Goal: Task Accomplishment & Management: Manage account settings

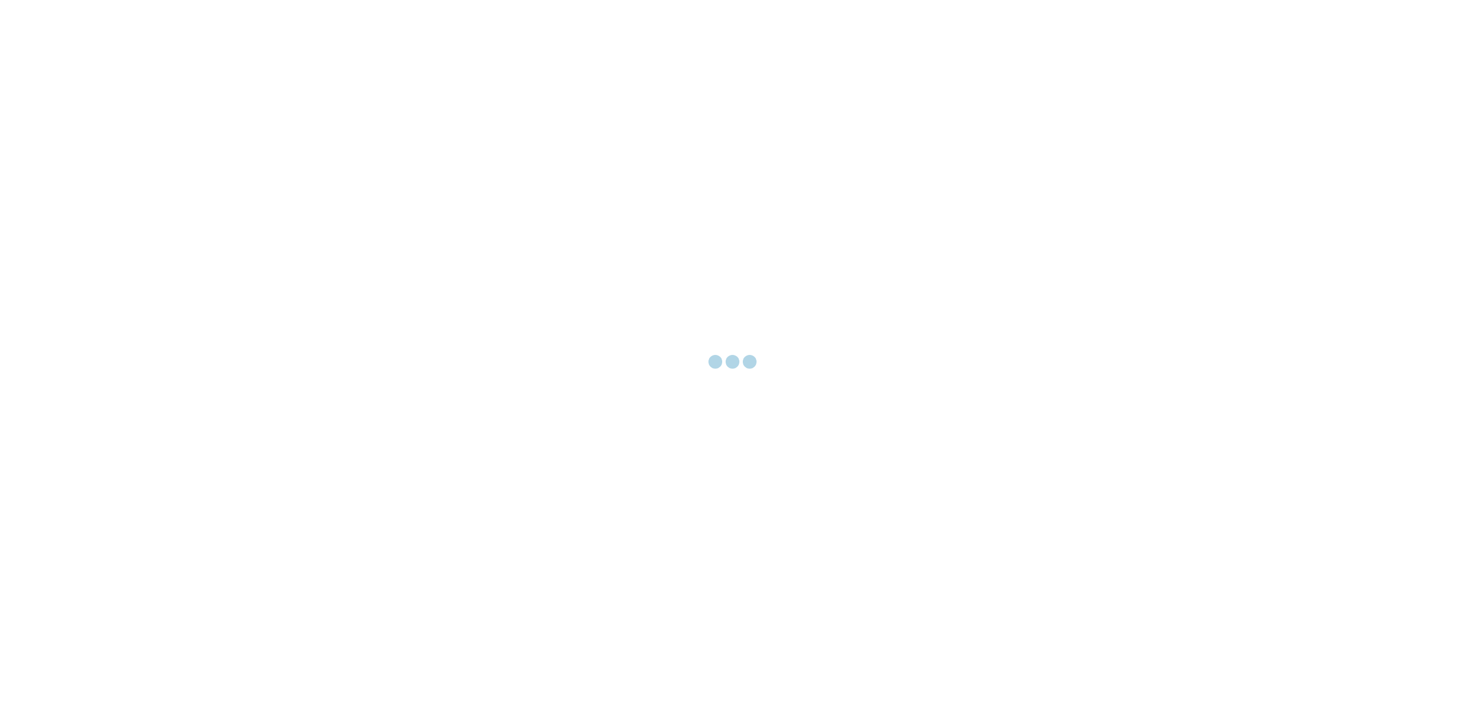
click at [345, 115] on div at bounding box center [732, 363] width 1465 height 727
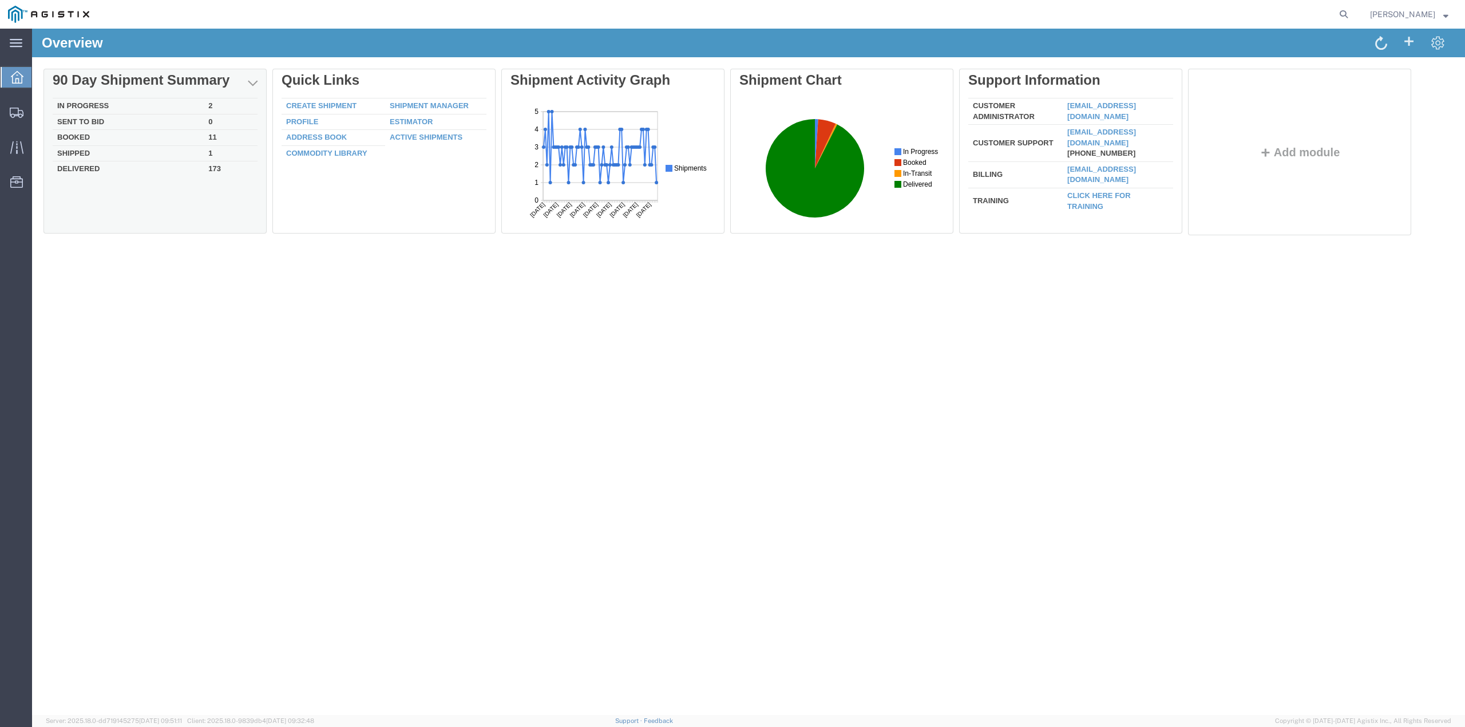
click at [98, 103] on td "In Progress" at bounding box center [128, 106] width 151 height 16
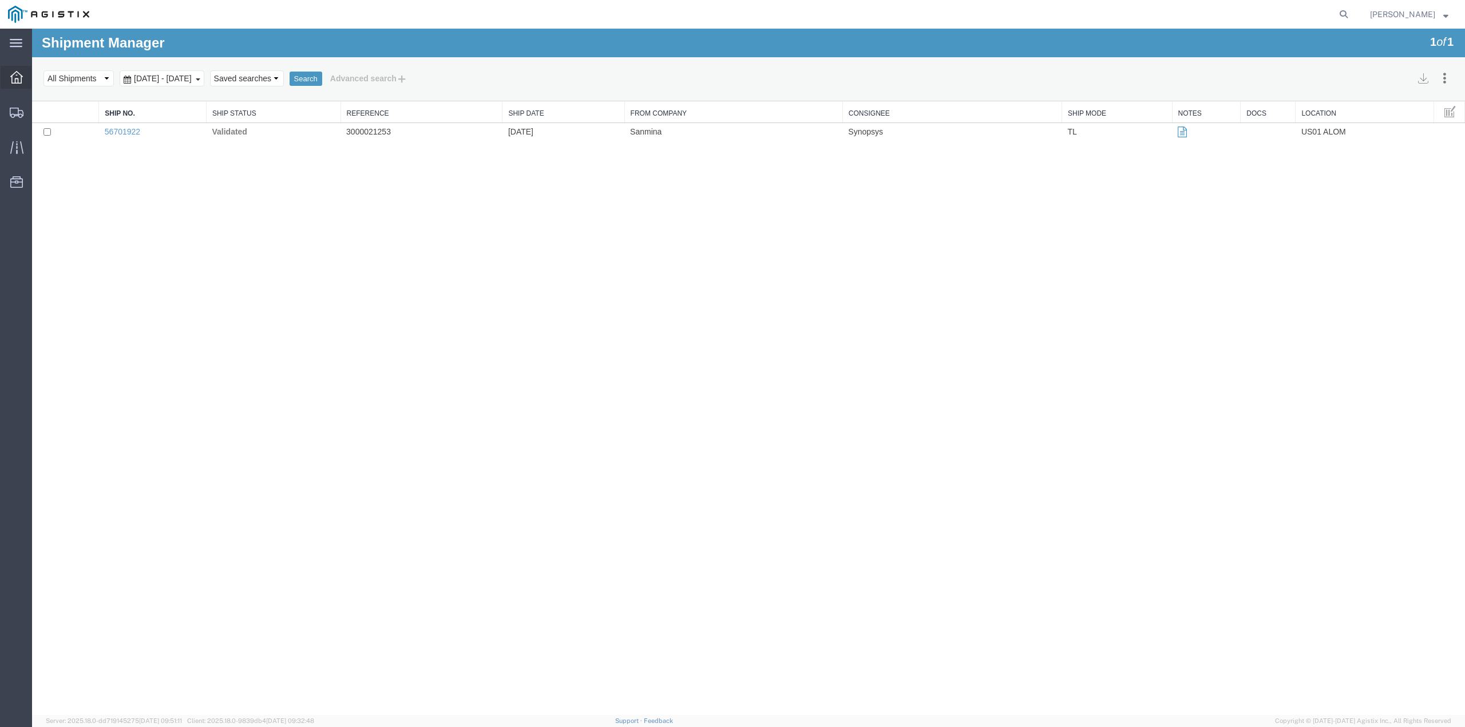
click at [15, 78] on icon at bounding box center [16, 77] width 13 height 13
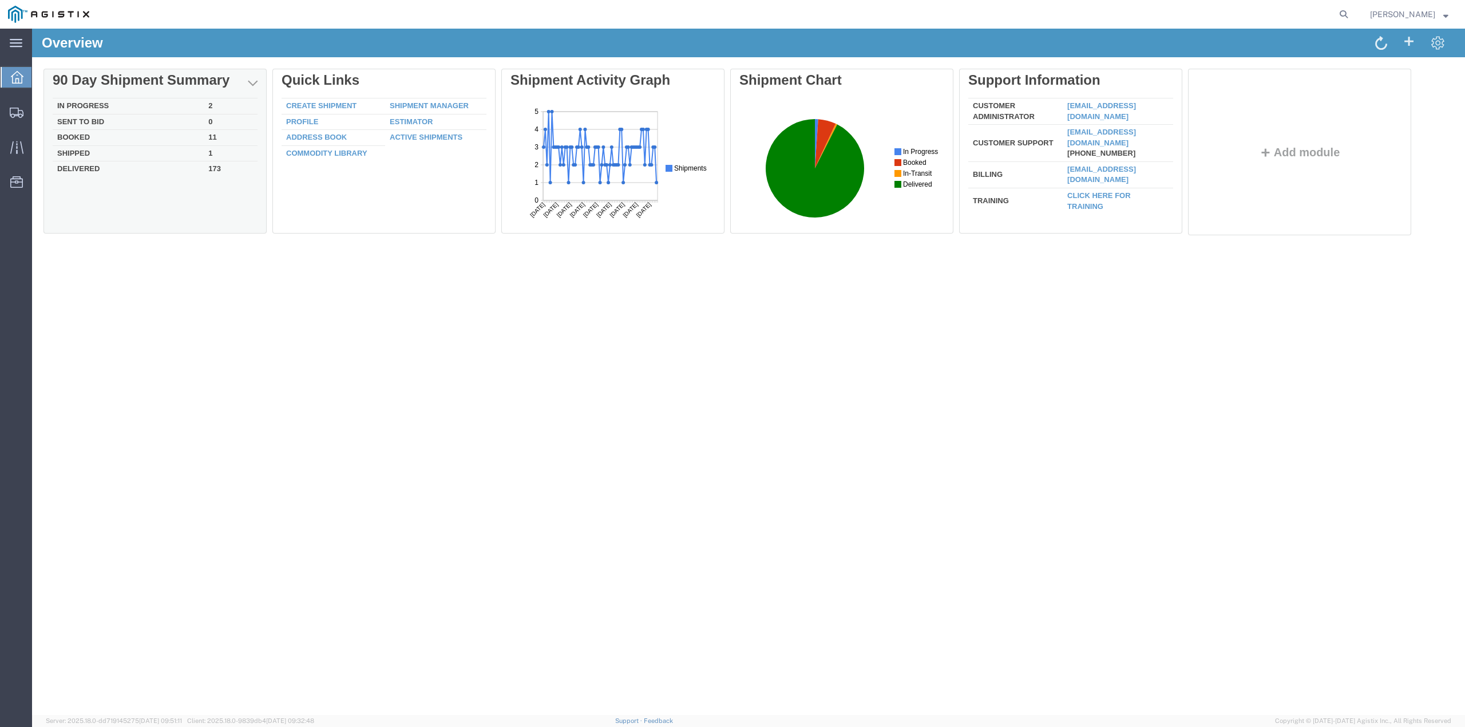
click at [85, 105] on td "In Progress" at bounding box center [128, 106] width 151 height 16
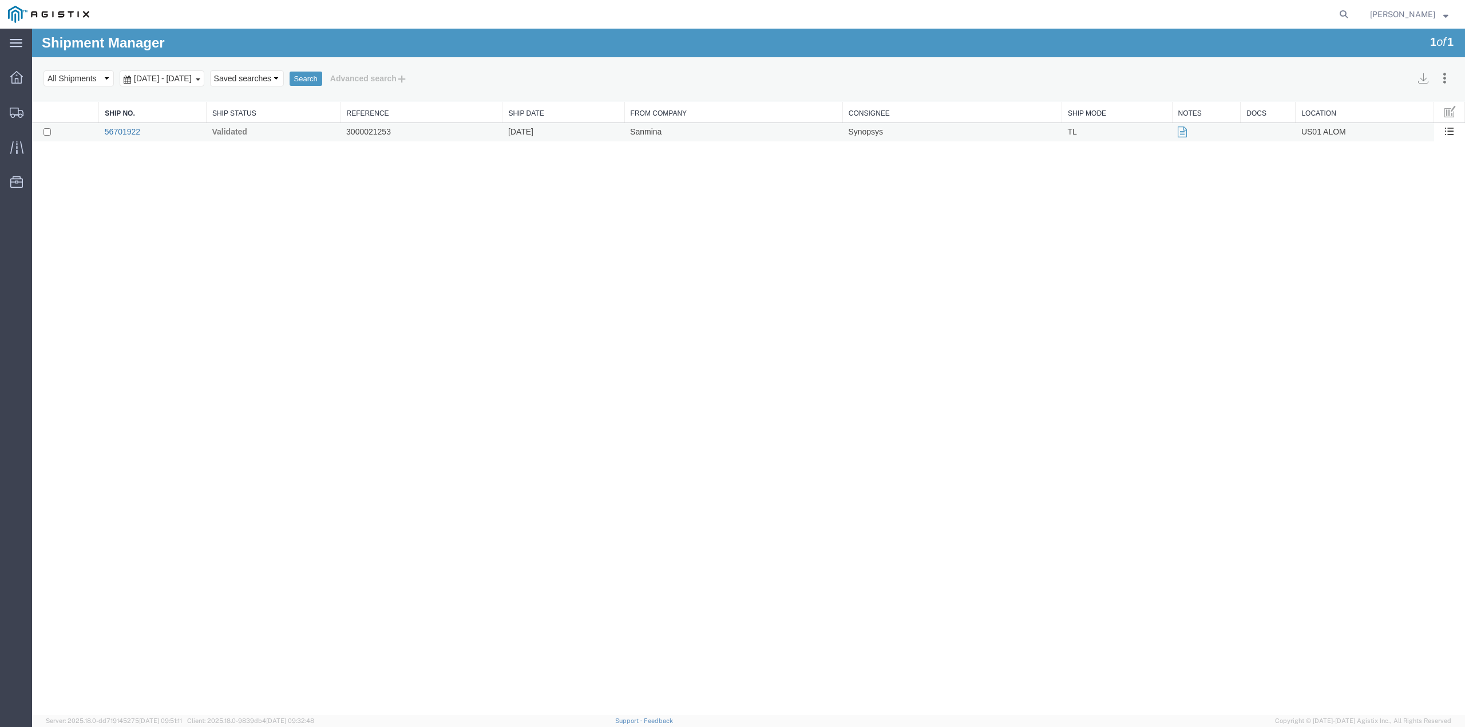
click at [124, 131] on link "56701922" at bounding box center [122, 131] width 35 height 9
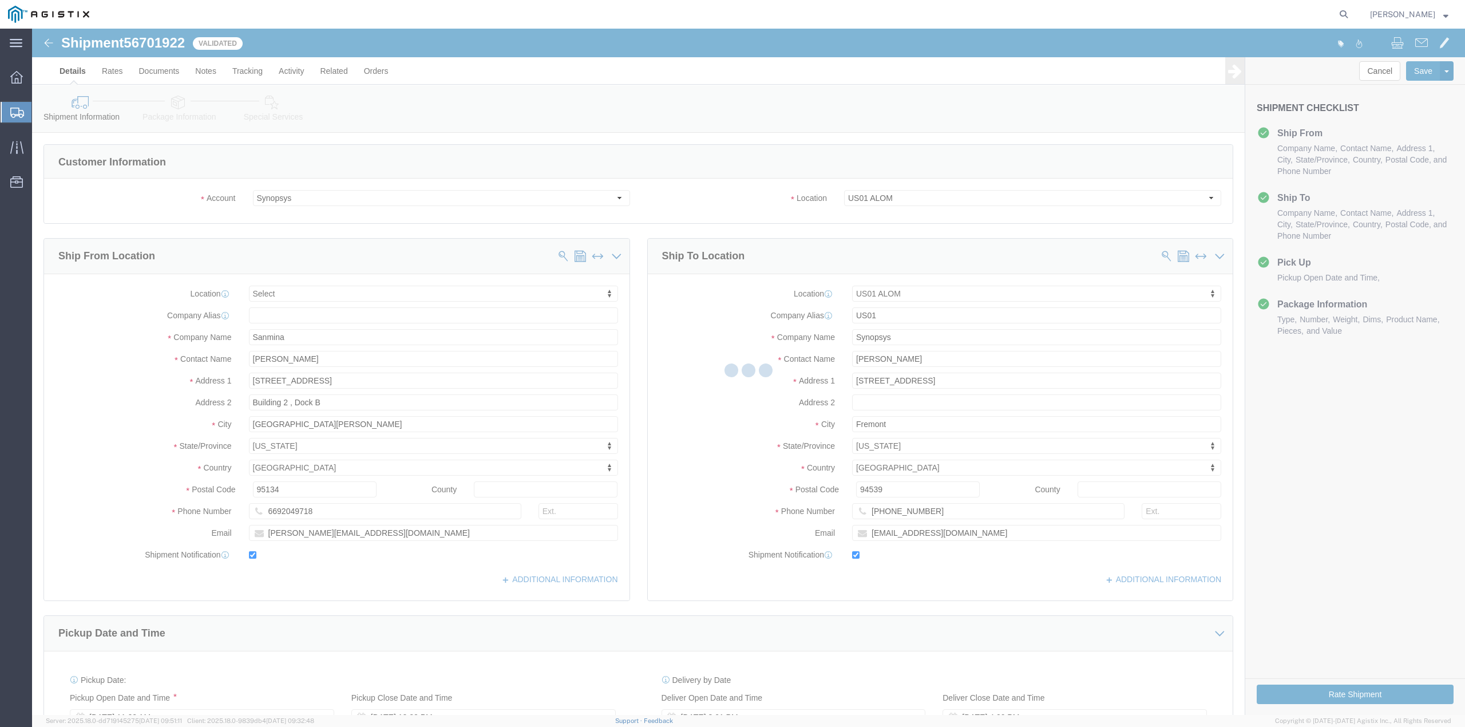
select select
select select "65511"
click at [17, 46] on icon at bounding box center [16, 43] width 13 height 9
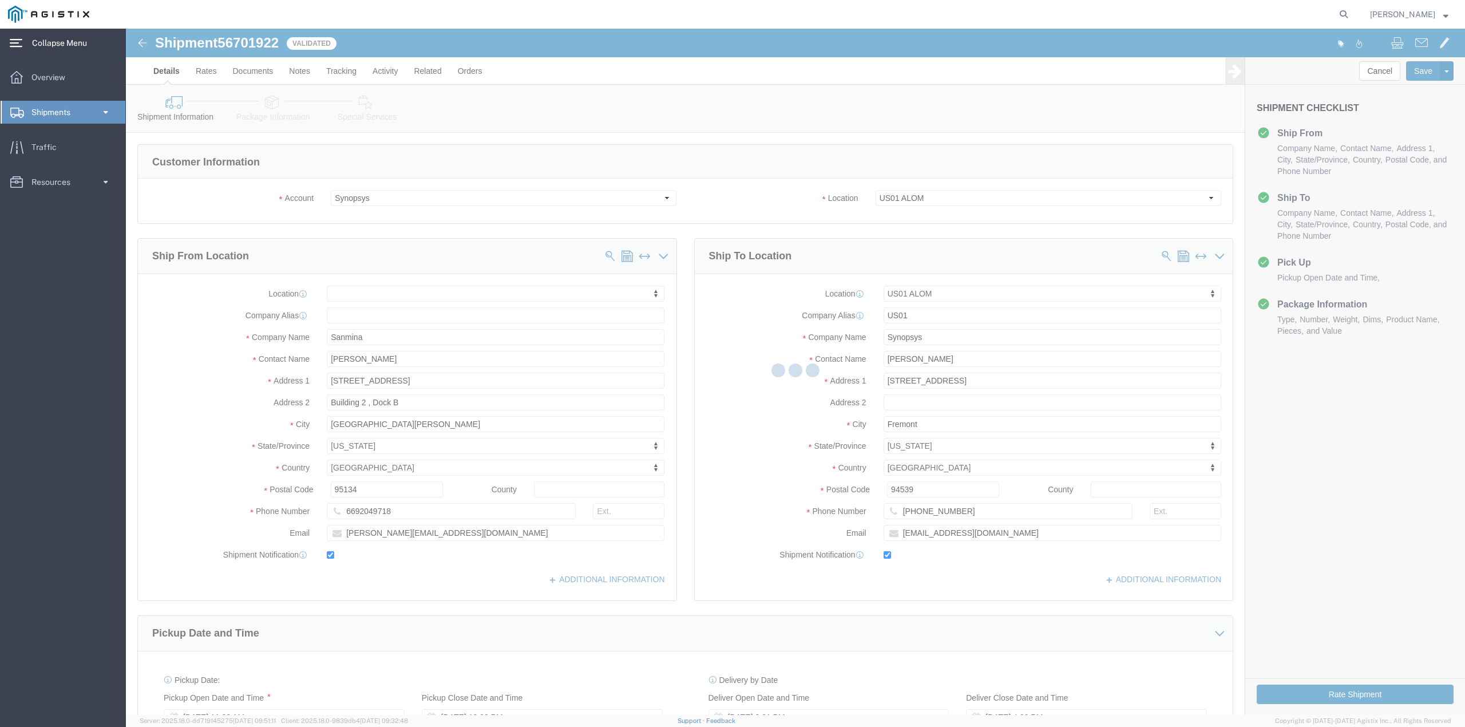
click at [49, 44] on span "Collapse Menu" at bounding box center [63, 42] width 63 height 23
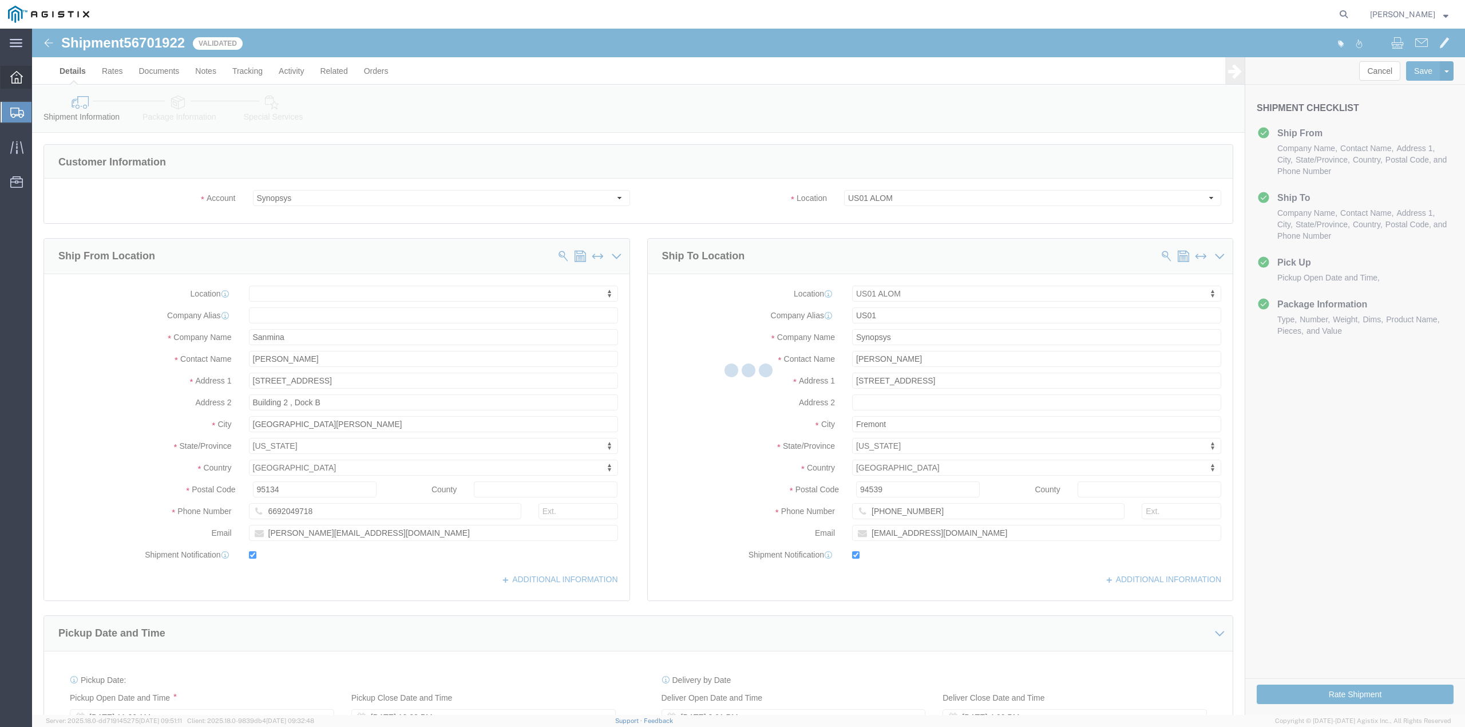
click at [17, 79] on icon at bounding box center [16, 77] width 13 height 13
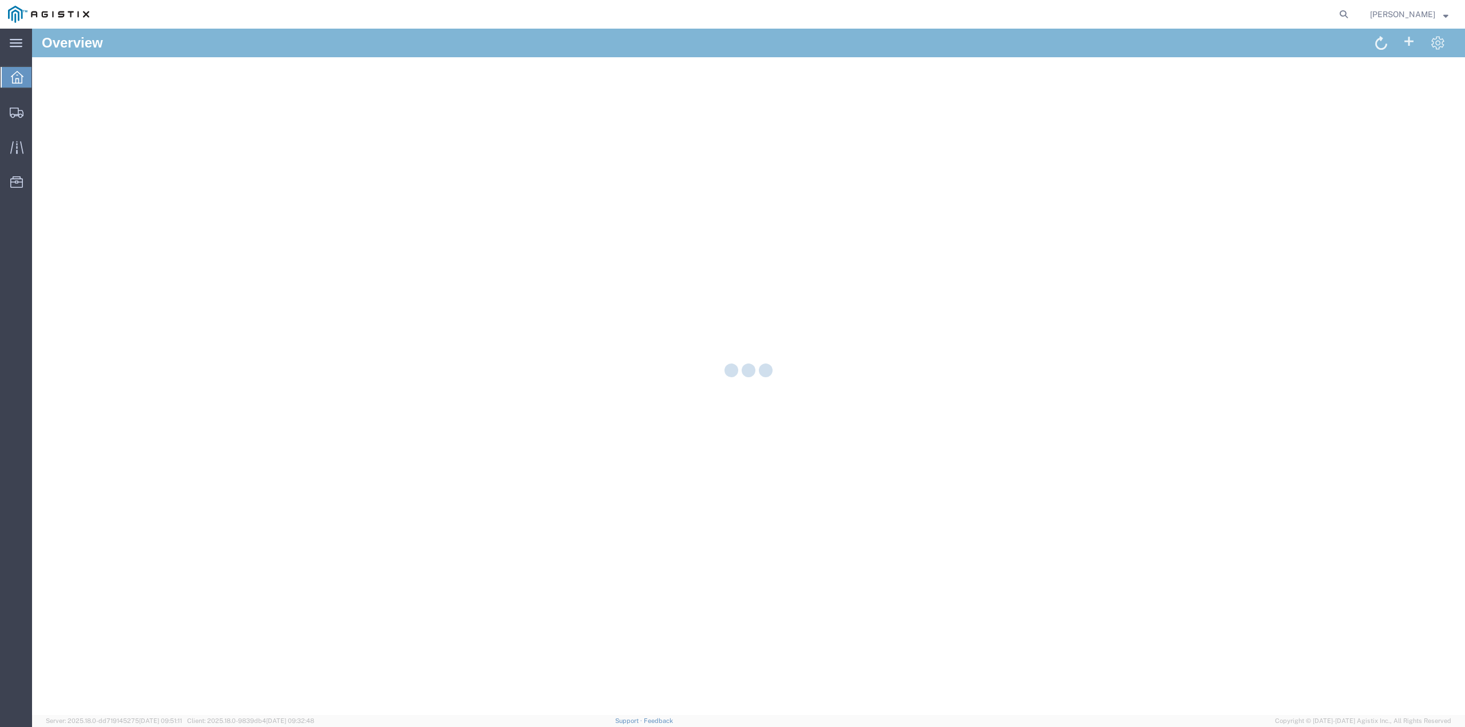
click at [19, 45] on icon at bounding box center [16, 43] width 13 height 9
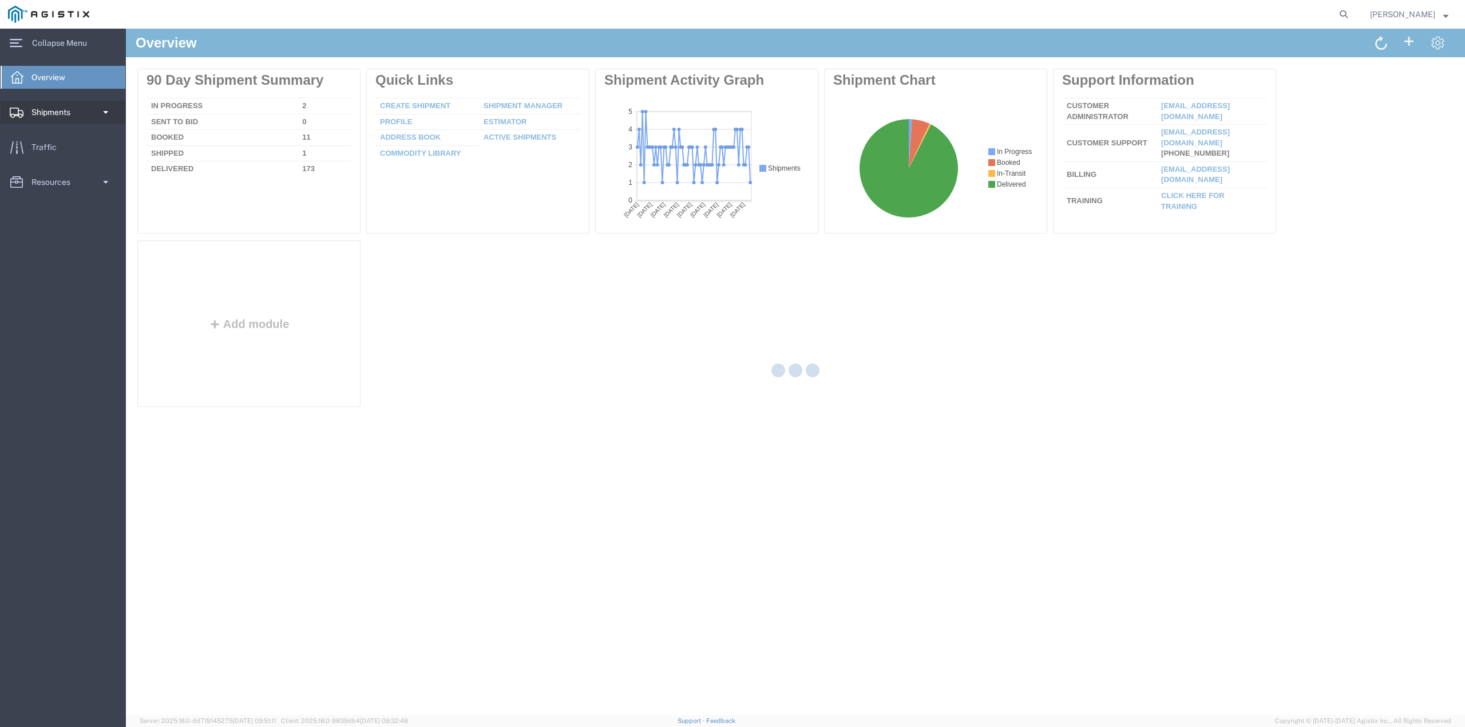
click at [53, 110] on span "Shipments" at bounding box center [54, 112] width 47 height 23
click at [52, 110] on span "Shipments" at bounding box center [54, 112] width 47 height 23
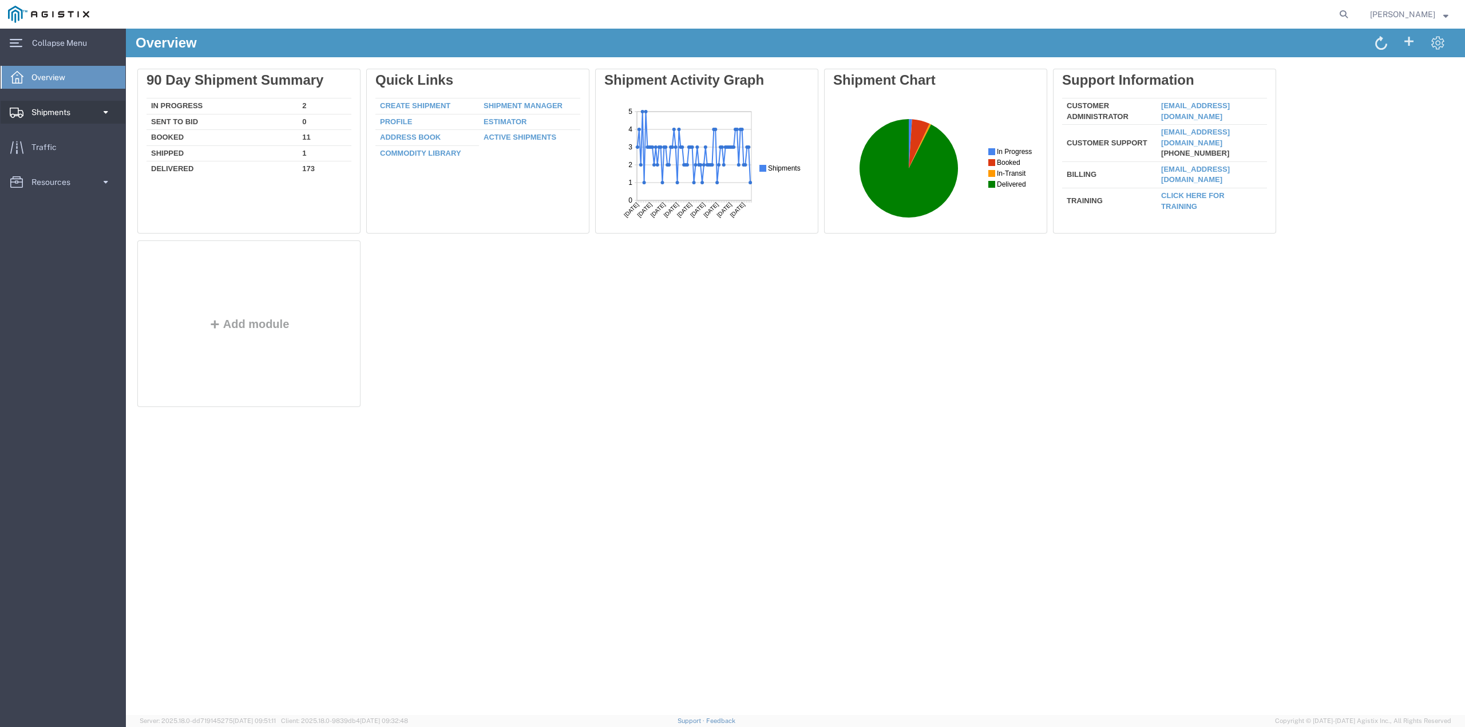
click at [80, 112] on link "Shipments" at bounding box center [63, 112] width 125 height 23
click at [66, 134] on span "Shipment Manager" at bounding box center [64, 132] width 106 height 23
click at [55, 133] on span "Shipment Manager" at bounding box center [64, 132] width 106 height 23
click at [60, 131] on span "Shipment Manager" at bounding box center [64, 132] width 106 height 23
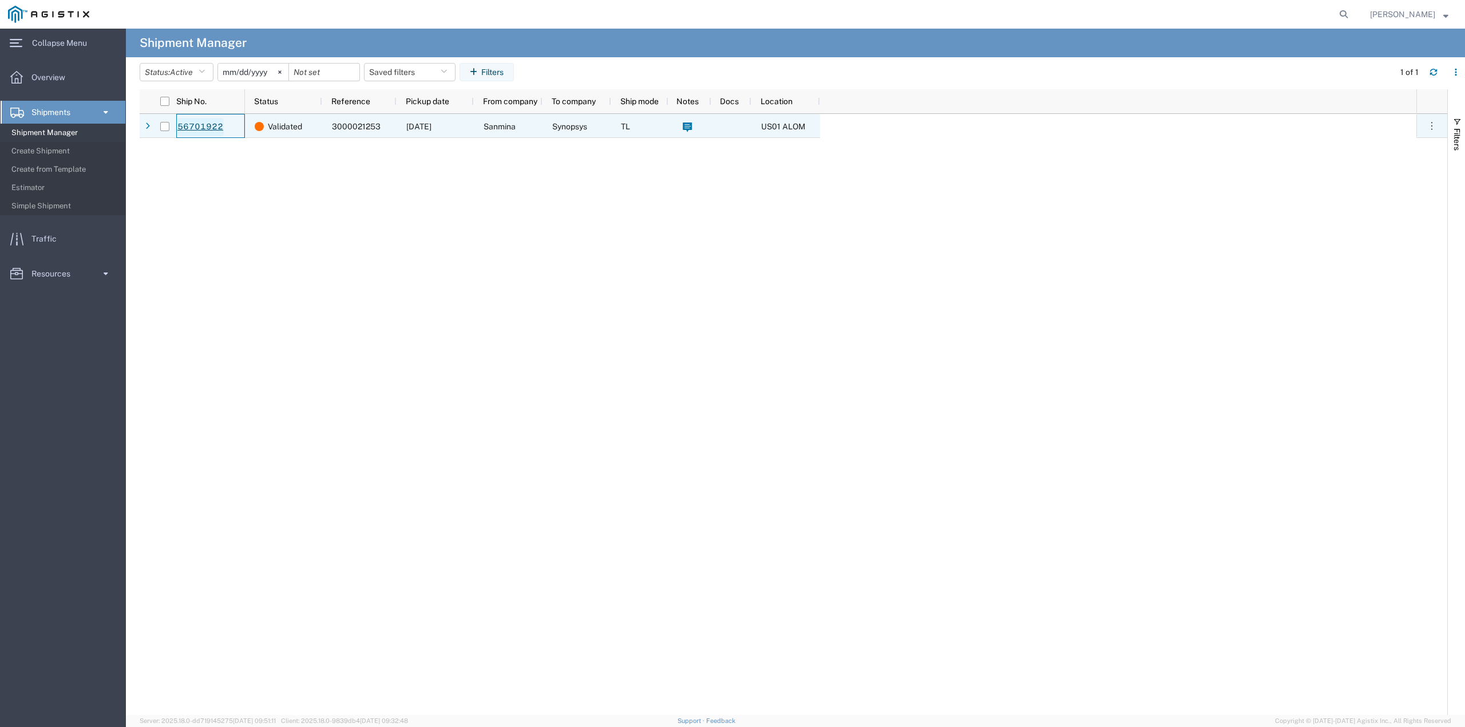
click at [207, 128] on link "56701922" at bounding box center [200, 127] width 47 height 18
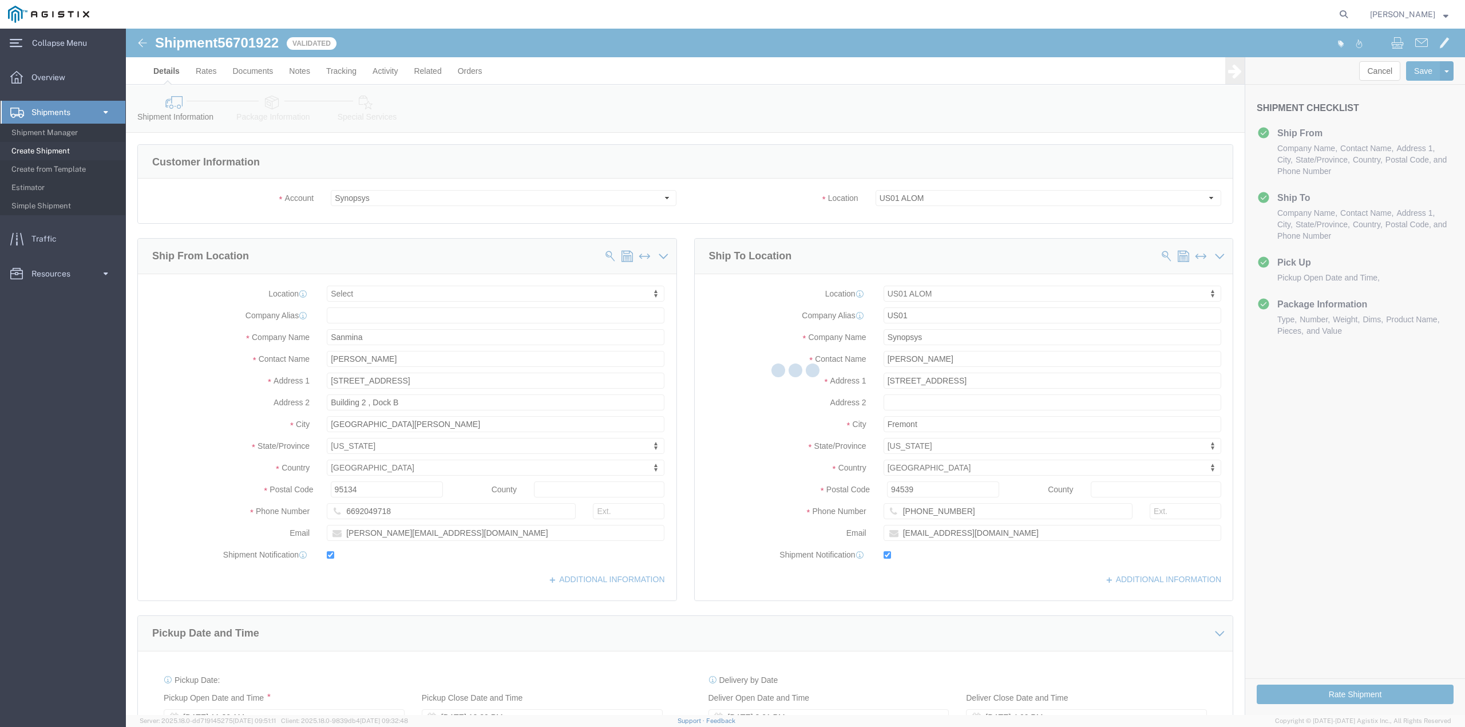
select select
select select "65511"
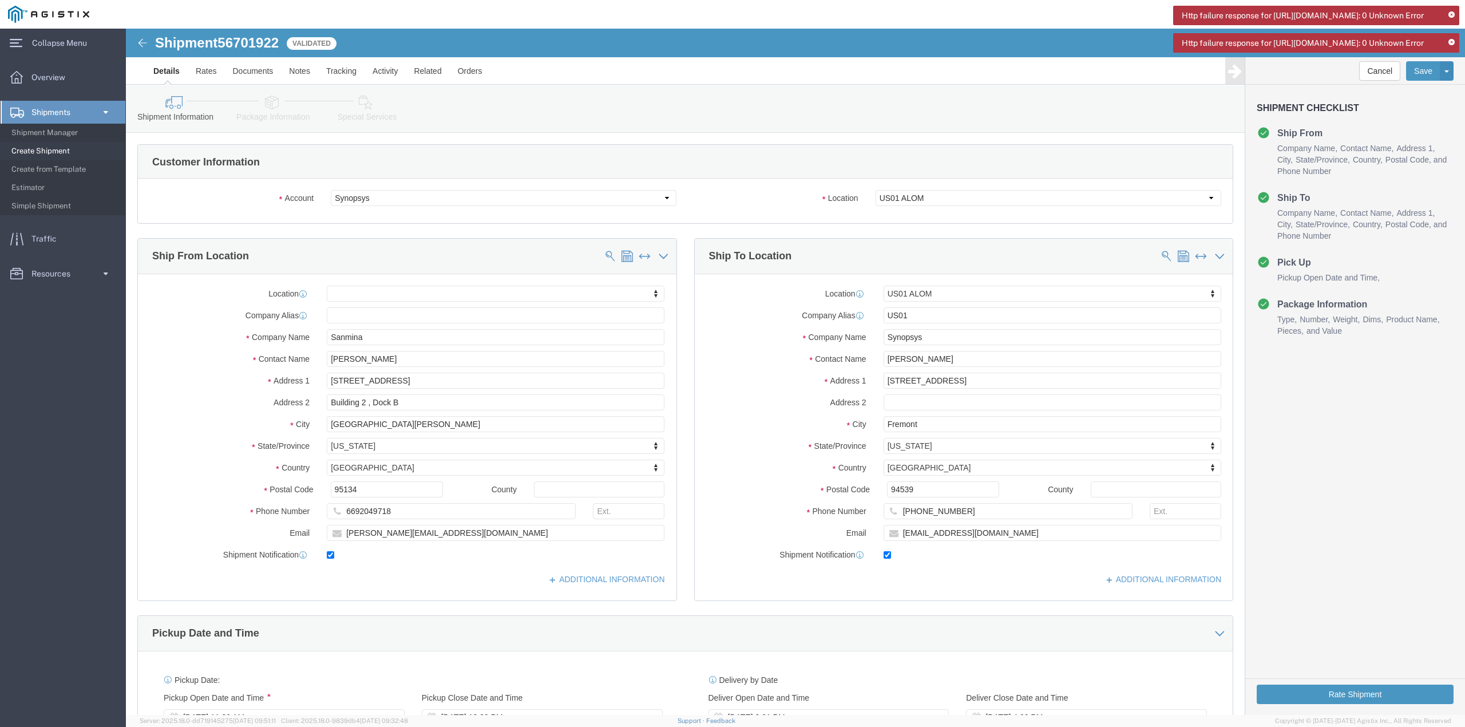
click at [1449, 46] on icon at bounding box center [1452, 42] width 6 height 6
click at [1452, 14] on icon at bounding box center [1452, 15] width 6 height 6
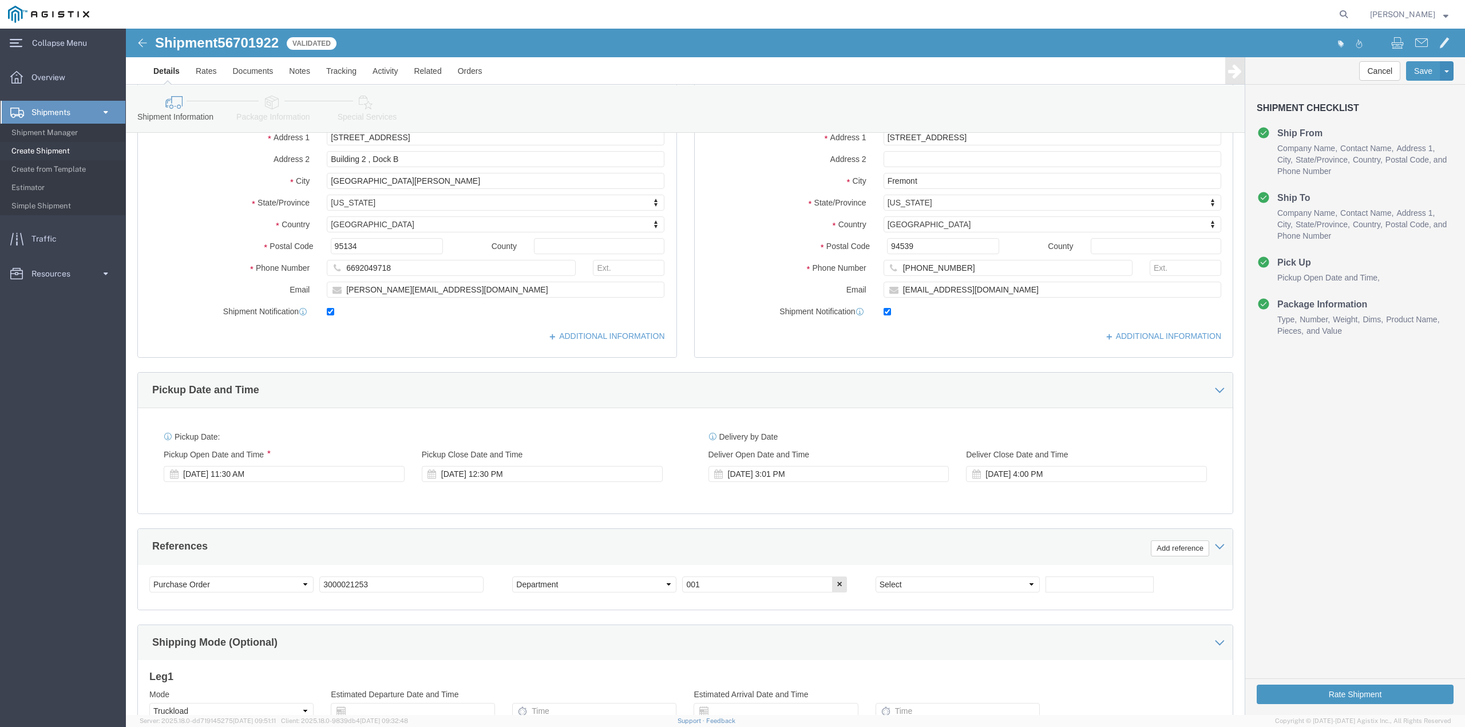
scroll to position [242, 0]
click at [57, 134] on span "Shipment Manager" at bounding box center [64, 132] width 106 height 23
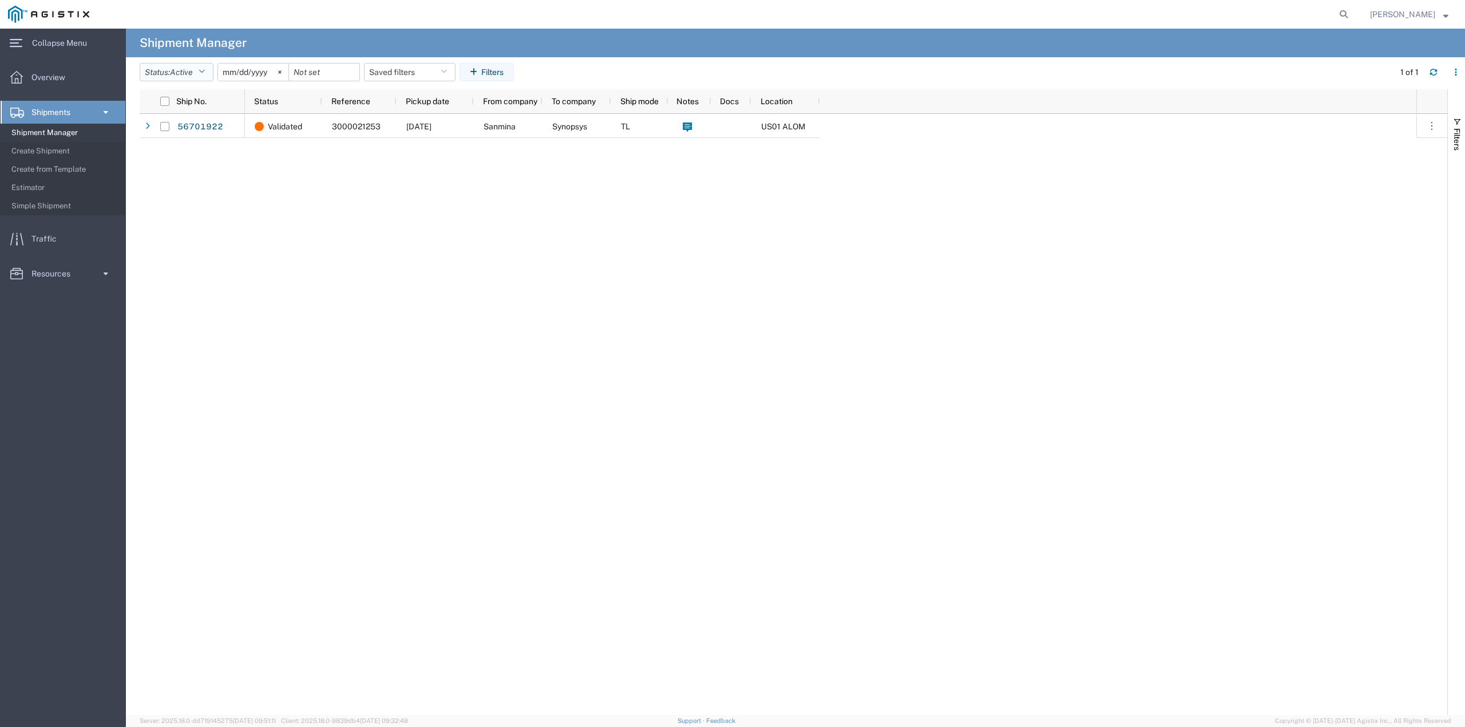
click at [183, 74] on span "Active" at bounding box center [181, 72] width 23 height 9
click at [165, 166] on span "Booked" at bounding box center [206, 168] width 133 height 18
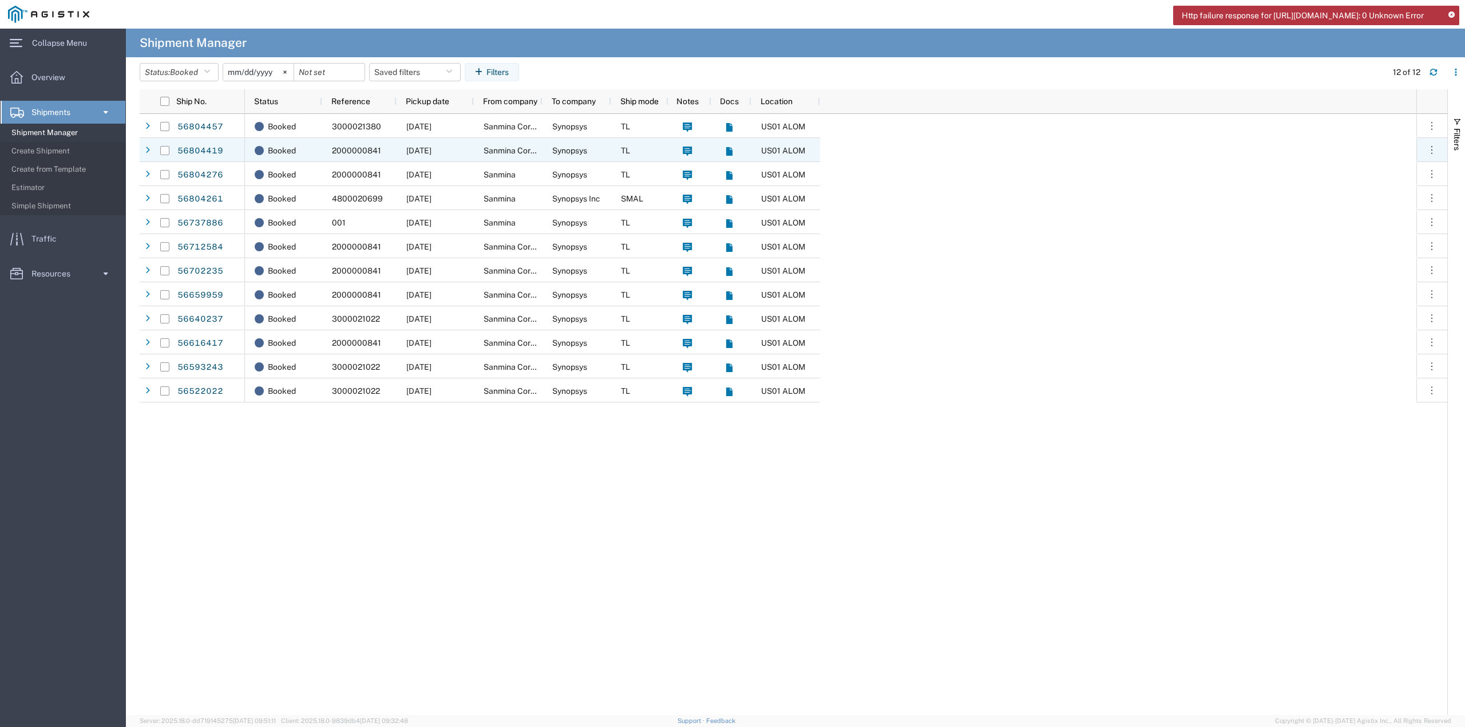
click at [351, 149] on span "2000000841" at bounding box center [356, 150] width 49 height 9
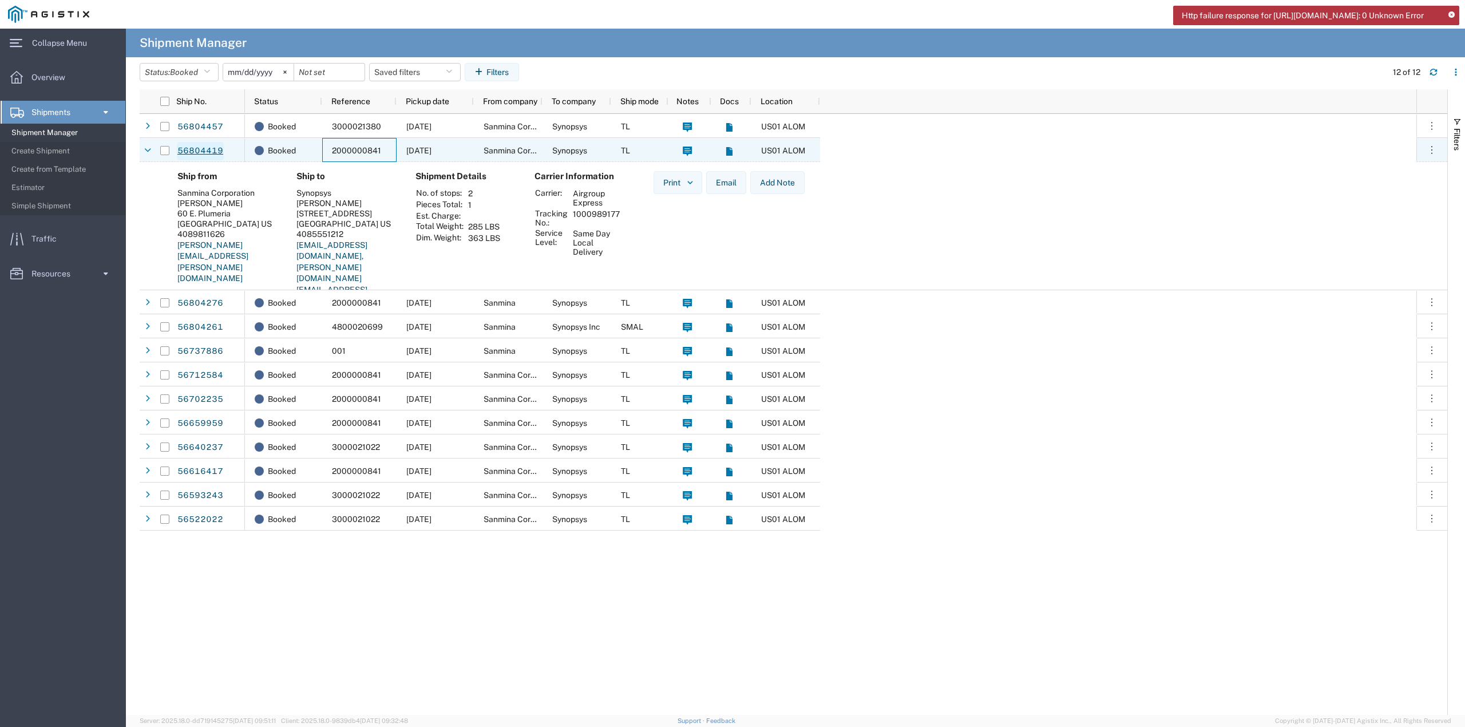
click at [207, 149] on link "56804419" at bounding box center [200, 151] width 47 height 18
